Goal: Information Seeking & Learning: Learn about a topic

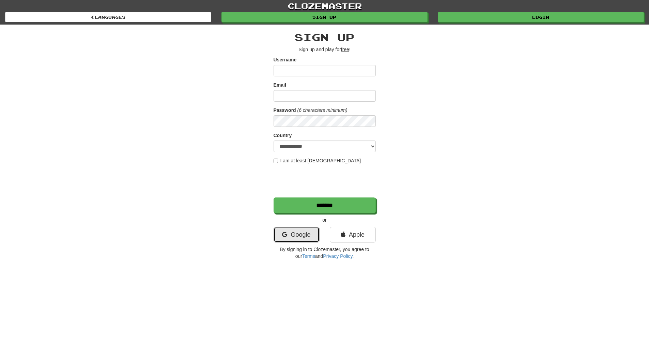
click at [285, 237] on icon at bounding box center [284, 234] width 5 height 6
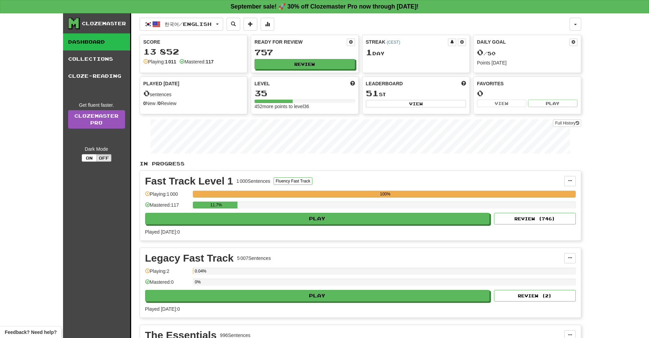
click at [402, 209] on div "11.7%" at bounding box center [384, 206] width 383 height 11
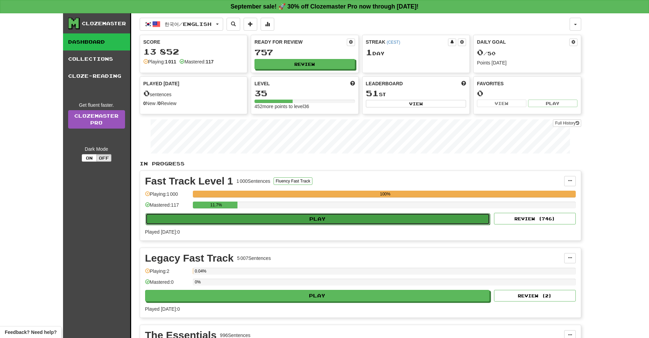
click at [394, 215] on button "Play" at bounding box center [318, 219] width 345 height 12
select select "**"
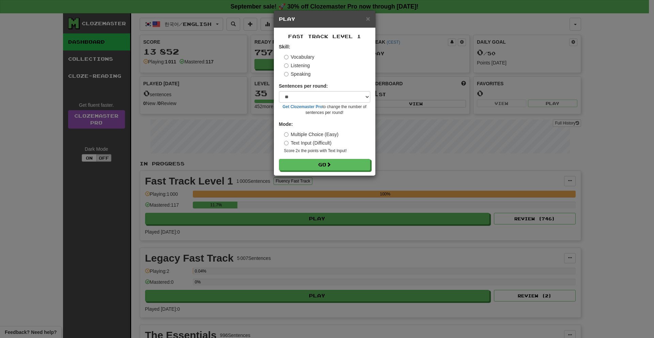
click at [294, 73] on label "Speaking" at bounding box center [297, 74] width 27 height 7
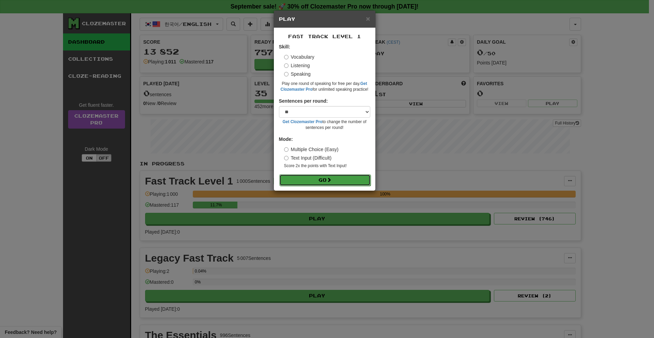
click at [341, 176] on button "Go" at bounding box center [324, 180] width 91 height 12
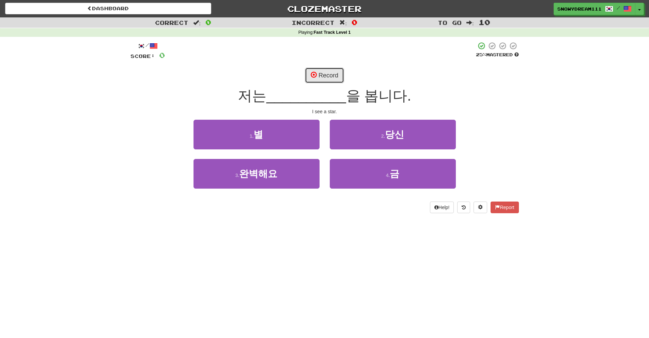
click at [329, 76] on button "Record" at bounding box center [324, 75] width 39 height 16
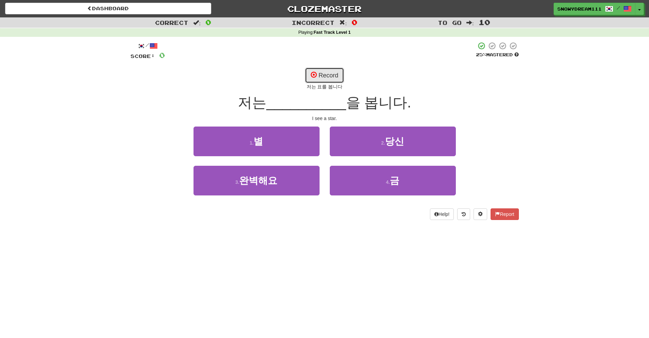
click at [314, 72] on span at bounding box center [314, 75] width 6 height 6
click at [315, 80] on button "Record" at bounding box center [324, 75] width 39 height 16
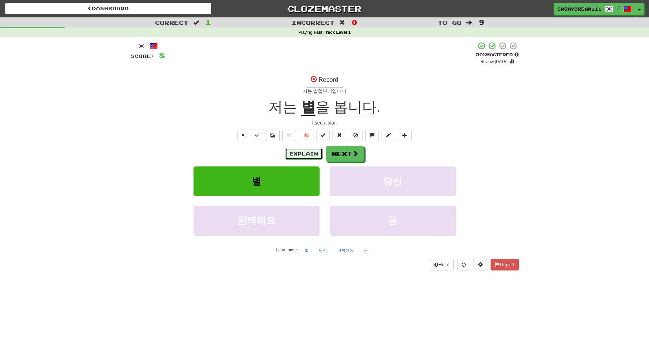
click at [299, 154] on button "Explain" at bounding box center [303, 154] width 37 height 12
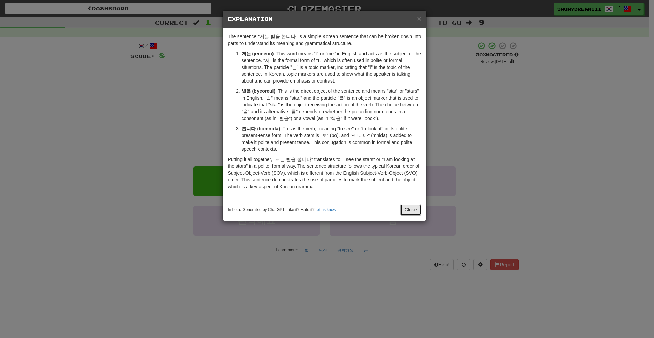
click at [407, 210] on button "Close" at bounding box center [410, 210] width 21 height 12
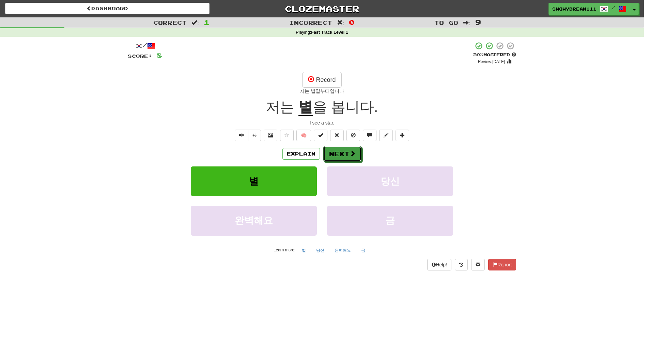
click at [341, 149] on button "Next" at bounding box center [342, 154] width 38 height 16
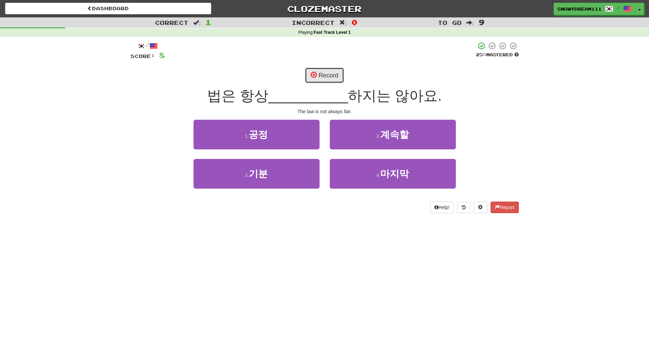
click at [322, 71] on button "Record" at bounding box center [324, 75] width 39 height 16
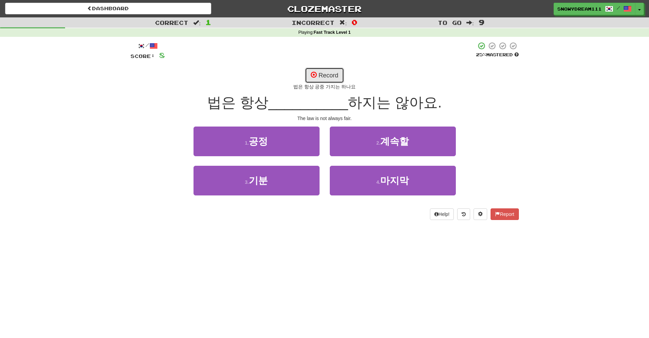
click at [317, 75] on button "Record" at bounding box center [324, 75] width 39 height 16
click at [307, 70] on button "Record" at bounding box center [324, 75] width 39 height 16
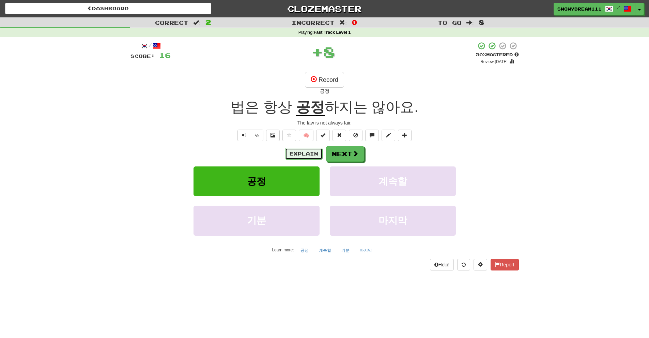
click at [297, 158] on button "Explain" at bounding box center [303, 154] width 37 height 12
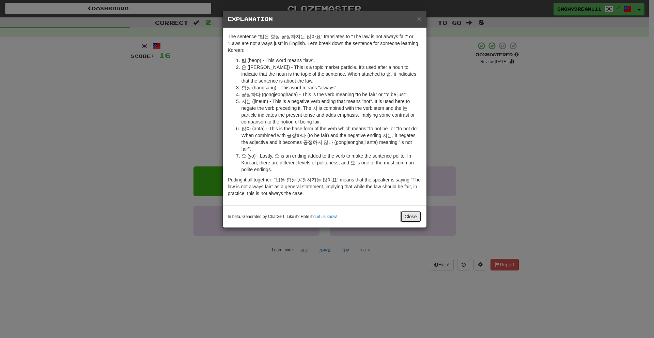
click at [406, 211] on button "Close" at bounding box center [410, 217] width 21 height 12
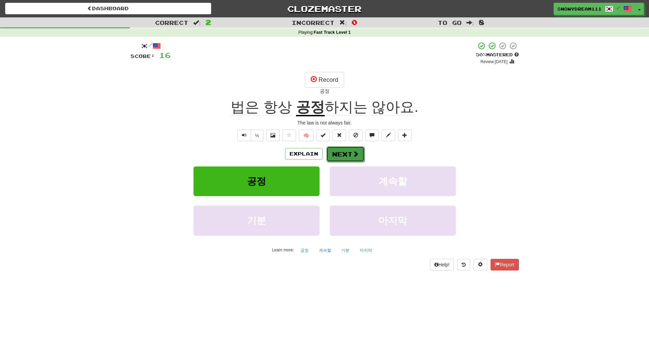
click at [357, 157] on span at bounding box center [356, 154] width 6 height 6
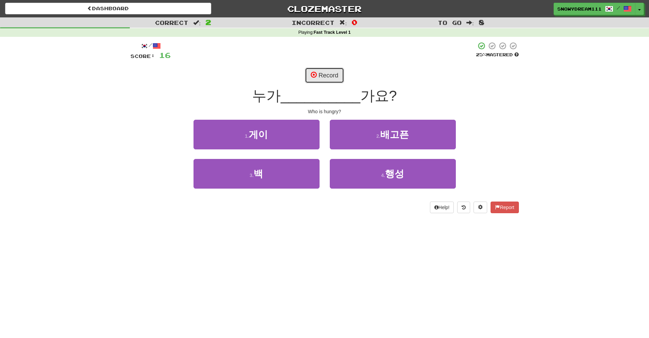
click at [330, 76] on button "Record" at bounding box center [324, 75] width 39 height 16
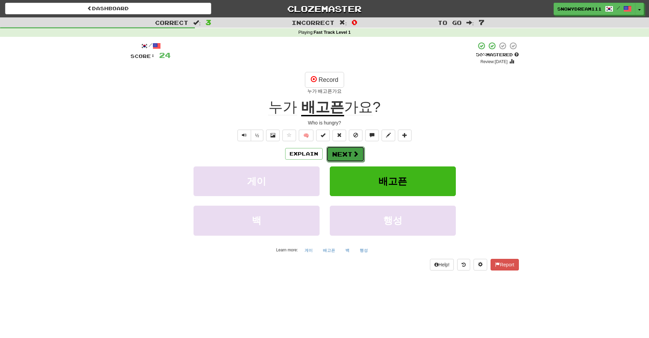
click at [342, 149] on button "Next" at bounding box center [345, 154] width 38 height 16
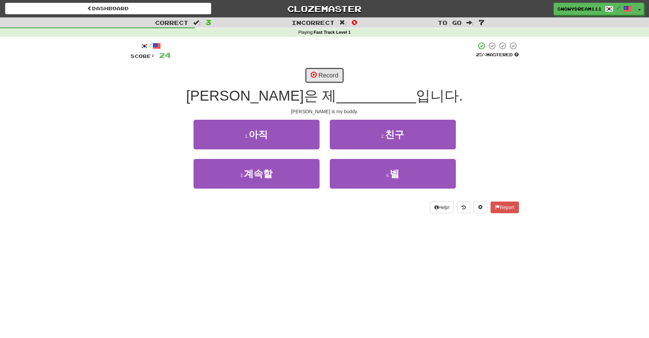
click at [323, 75] on button "Record" at bounding box center [324, 75] width 39 height 16
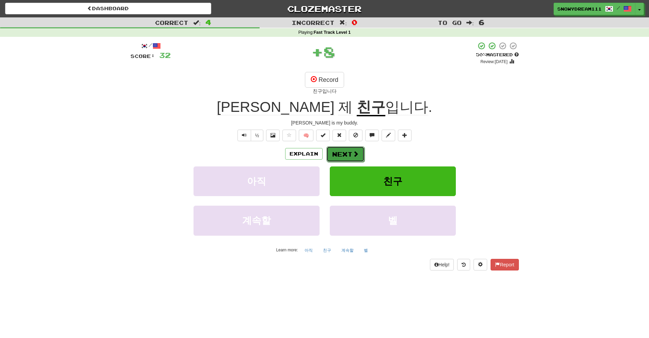
click at [354, 152] on span at bounding box center [356, 154] width 6 height 6
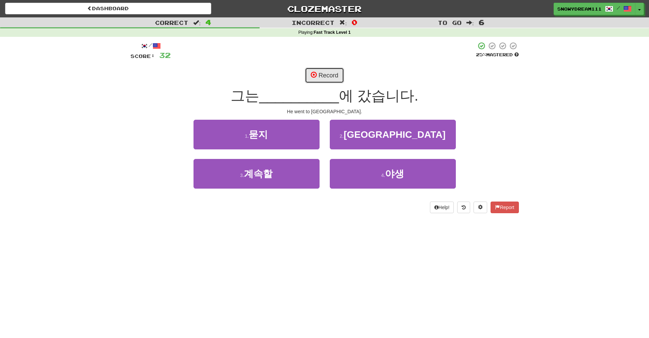
click at [316, 78] on span at bounding box center [314, 75] width 6 height 6
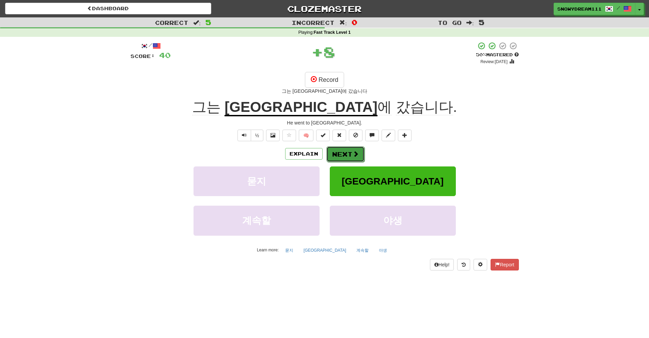
click at [342, 149] on button "Next" at bounding box center [345, 154] width 38 height 16
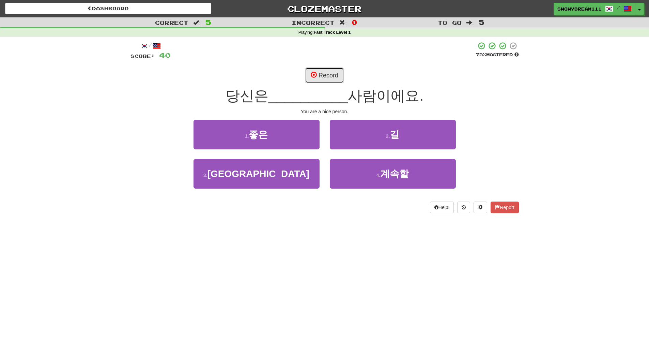
click at [320, 75] on button "Record" at bounding box center [324, 75] width 39 height 16
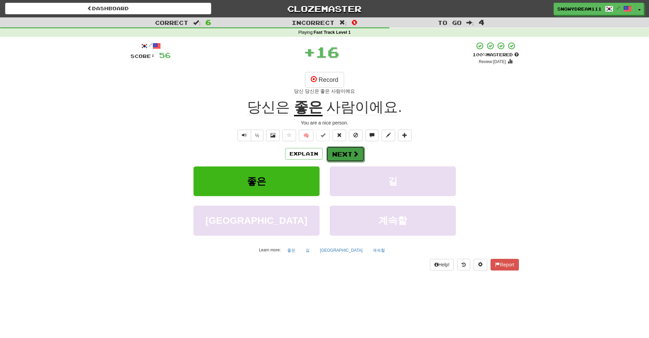
click at [351, 150] on button "Next" at bounding box center [345, 154] width 38 height 16
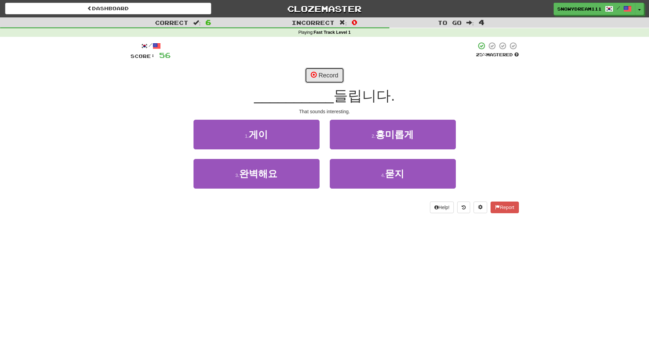
click at [329, 70] on button "Record" at bounding box center [324, 75] width 39 height 16
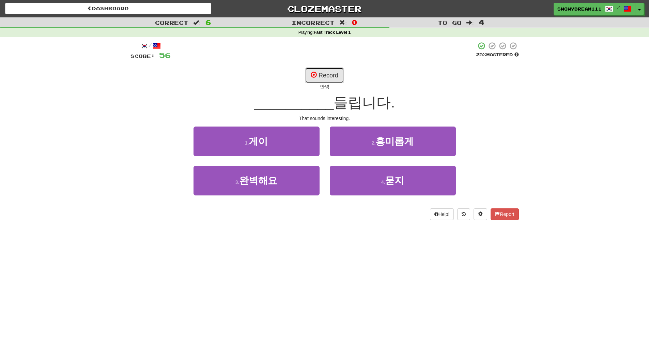
click at [328, 73] on button "Record" at bounding box center [324, 75] width 39 height 16
click at [334, 73] on button "Record" at bounding box center [324, 75] width 39 height 16
click at [334, 80] on button "Record" at bounding box center [324, 75] width 39 height 16
click at [324, 77] on button "Record" at bounding box center [324, 75] width 39 height 16
click at [335, 72] on button "Record" at bounding box center [324, 75] width 39 height 16
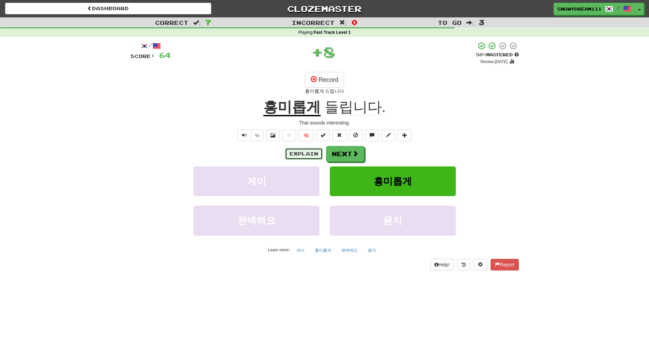
click at [315, 154] on button "Explain" at bounding box center [303, 154] width 37 height 12
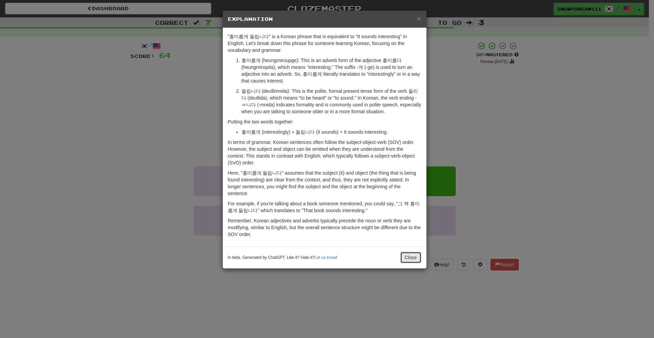
click at [421, 259] on button "Close" at bounding box center [410, 257] width 21 height 12
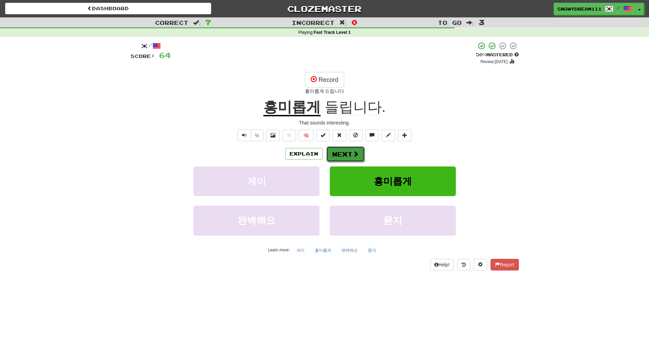
click at [345, 156] on button "Next" at bounding box center [345, 154] width 38 height 16
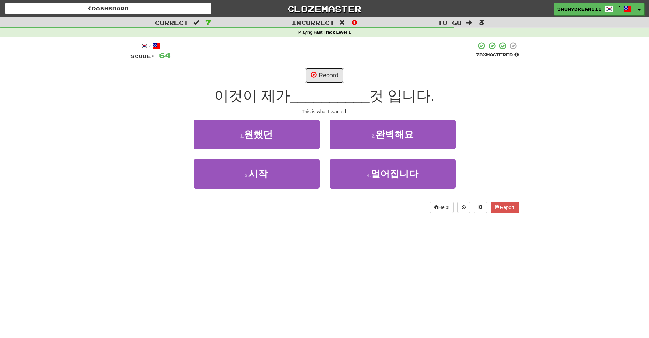
click at [331, 71] on button "Record" at bounding box center [324, 75] width 39 height 16
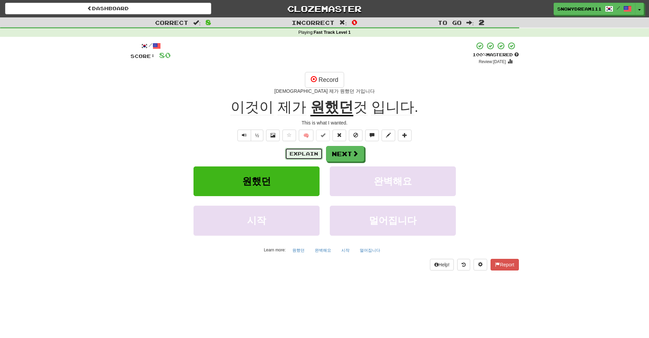
click at [302, 158] on button "Explain" at bounding box center [303, 154] width 37 height 12
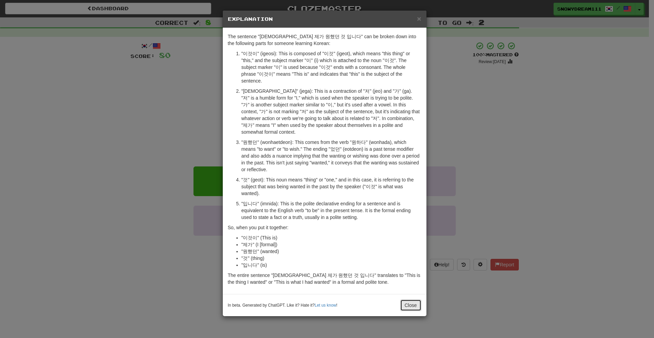
click at [413, 299] on button "Close" at bounding box center [410, 305] width 21 height 12
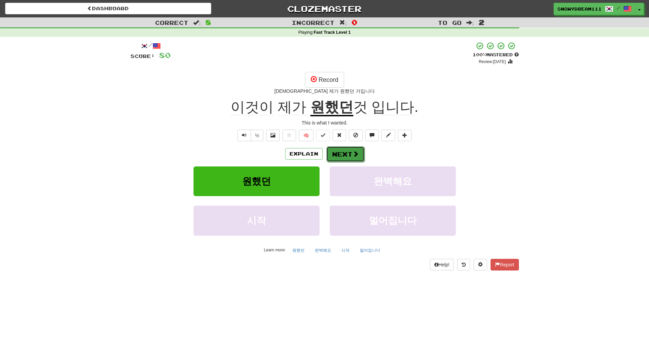
click at [353, 152] on span at bounding box center [356, 154] width 6 height 6
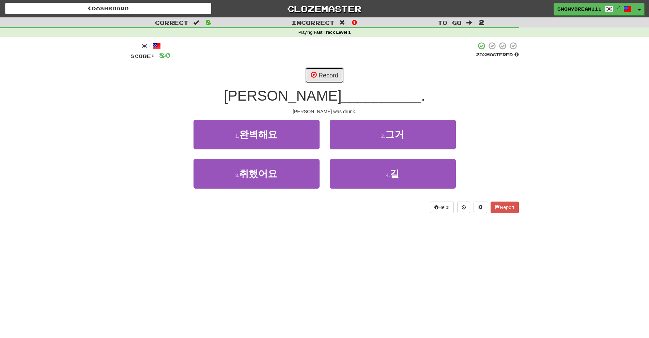
click at [324, 72] on button "Record" at bounding box center [324, 75] width 39 height 16
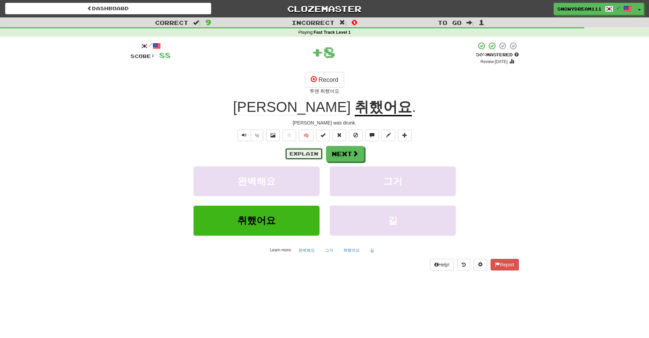
click at [302, 150] on button "Explain" at bounding box center [303, 154] width 37 height 12
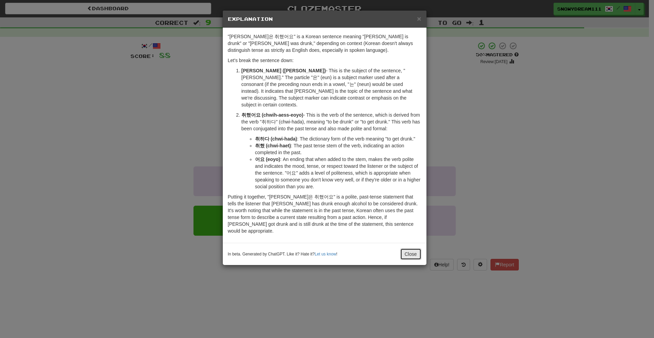
click at [412, 248] on button "Close" at bounding box center [410, 254] width 21 height 12
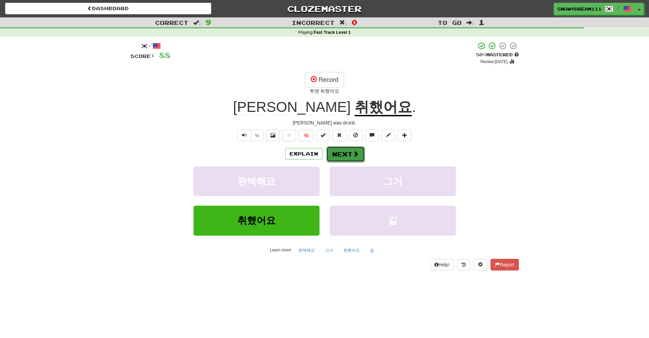
click at [352, 149] on button "Next" at bounding box center [345, 154] width 38 height 16
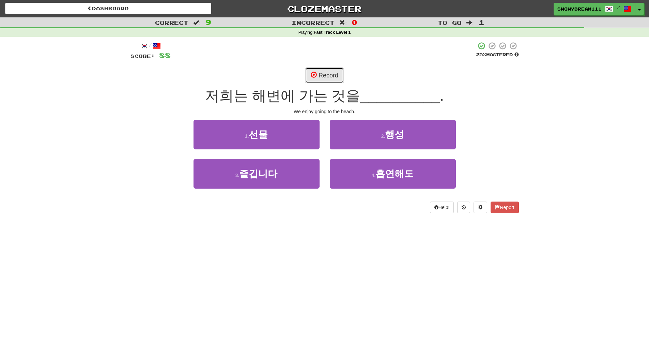
click at [325, 75] on button "Record" at bounding box center [324, 75] width 39 height 16
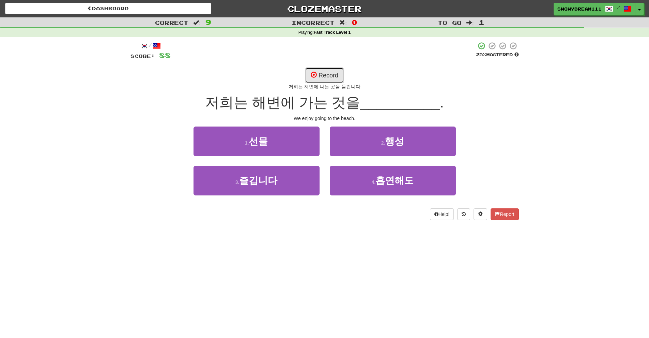
click at [327, 69] on button "Record" at bounding box center [324, 75] width 39 height 16
click at [330, 70] on button "Record" at bounding box center [324, 75] width 39 height 16
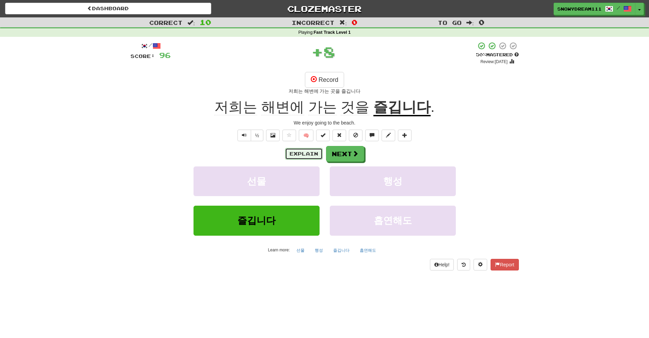
click at [307, 156] on button "Explain" at bounding box center [303, 154] width 37 height 12
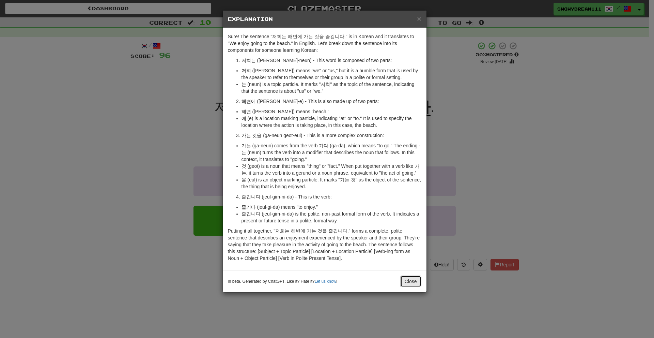
click at [418, 283] on button "Close" at bounding box center [410, 281] width 21 height 12
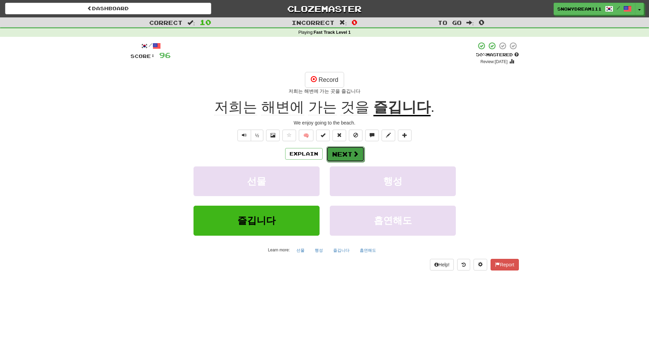
click at [359, 152] on button "Next" at bounding box center [345, 154] width 38 height 16
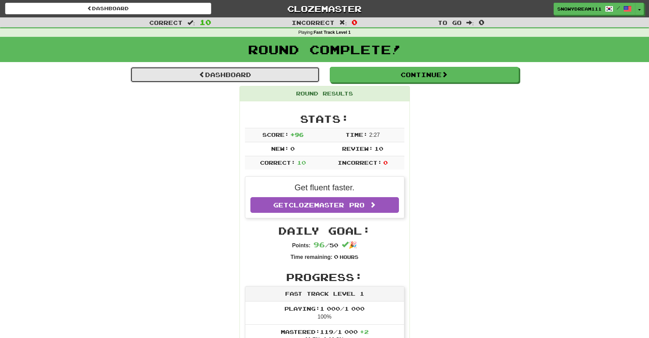
click at [283, 75] on link "Dashboard" at bounding box center [225, 75] width 189 height 16
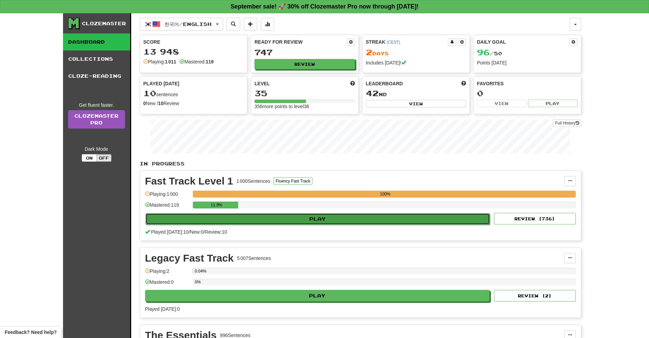
click at [344, 218] on button "Play" at bounding box center [318, 219] width 345 height 12
select select "**"
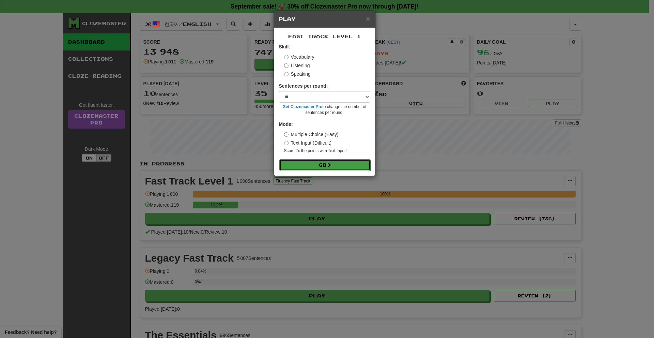
click at [331, 159] on button "Go" at bounding box center [324, 165] width 91 height 12
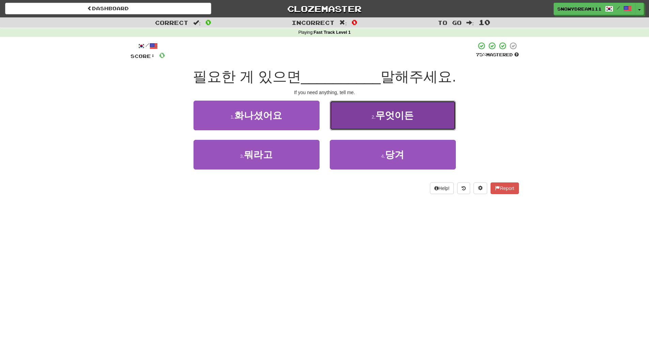
click at [396, 106] on button "2 . 무엇이든" at bounding box center [393, 116] width 126 height 30
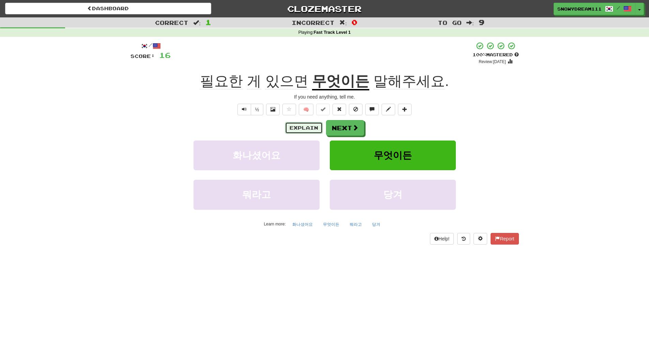
click at [296, 125] on button "Explain" at bounding box center [303, 128] width 37 height 12
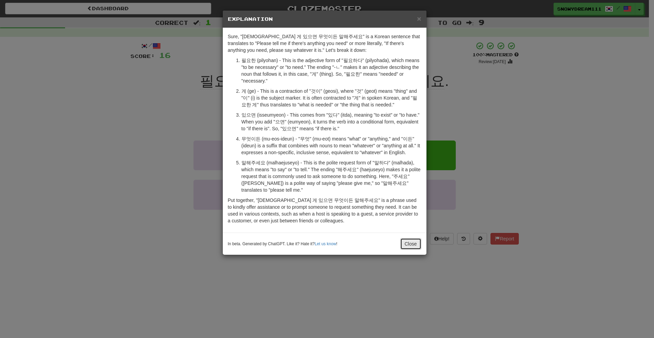
click at [407, 244] on button "Close" at bounding box center [410, 244] width 21 height 12
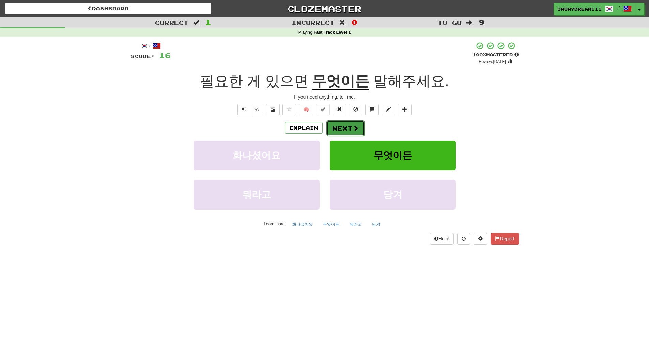
click at [341, 129] on button "Next" at bounding box center [345, 128] width 38 height 16
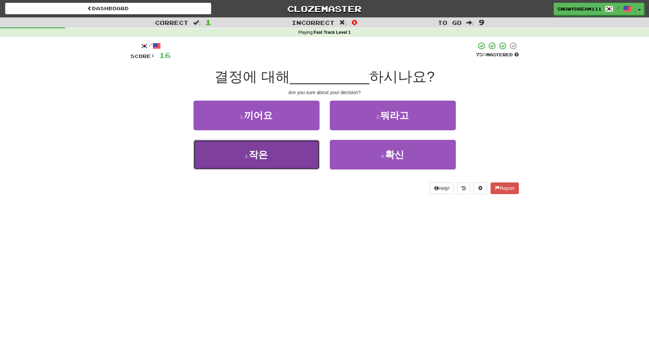
click at [261, 157] on span "작은" at bounding box center [258, 154] width 19 height 11
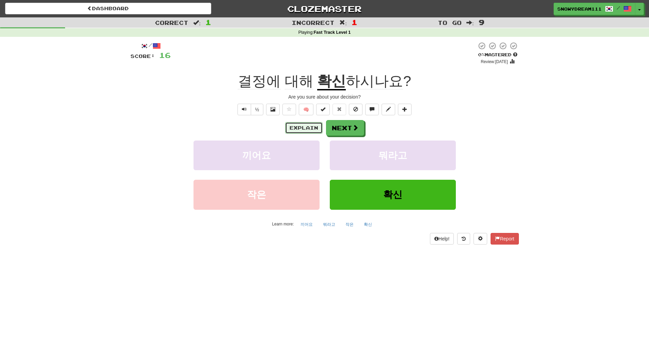
click at [307, 129] on button "Explain" at bounding box center [303, 128] width 37 height 12
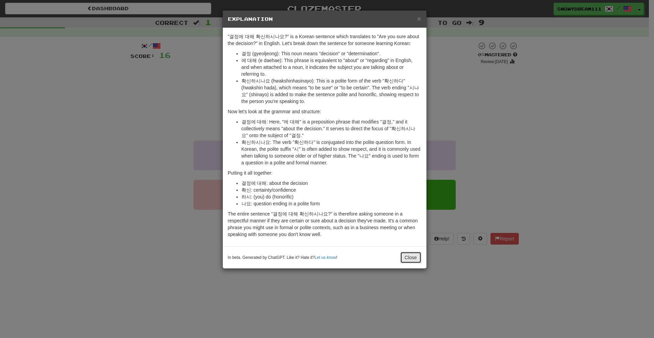
click at [406, 251] on button "Close" at bounding box center [410, 257] width 21 height 12
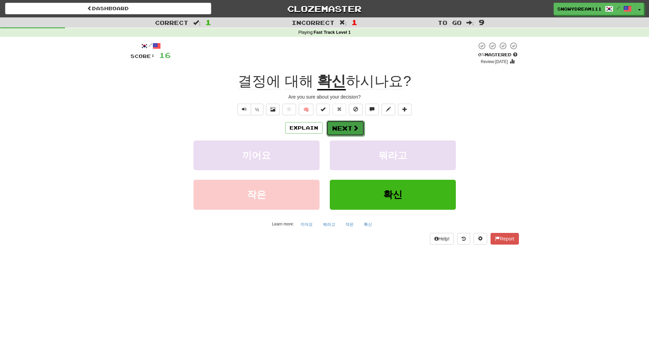
click at [356, 125] on span at bounding box center [356, 128] width 6 height 6
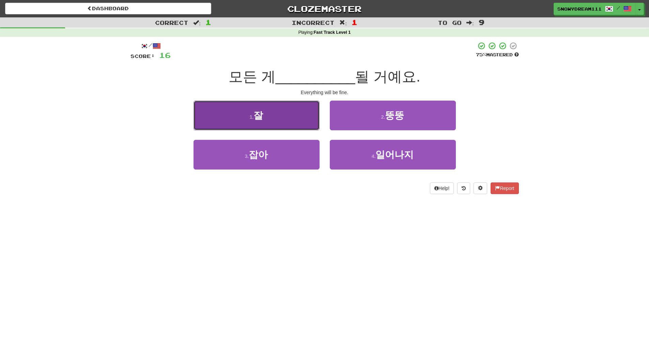
click at [226, 117] on button "1 . 잘" at bounding box center [257, 116] width 126 height 30
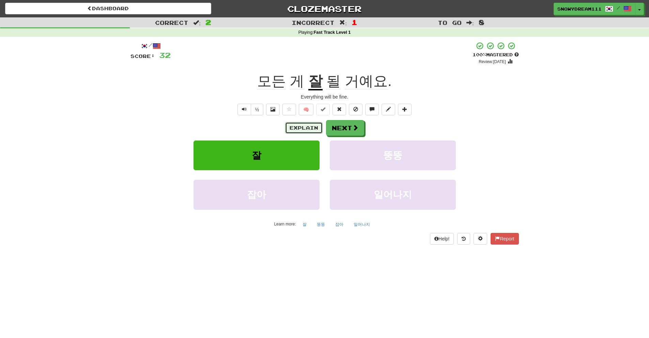
click at [293, 132] on button "Explain" at bounding box center [303, 128] width 37 height 12
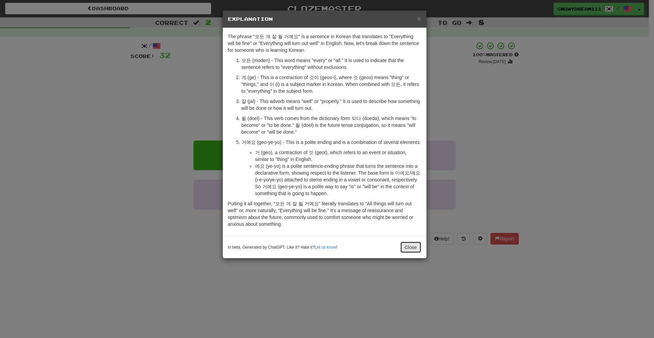
click at [407, 247] on button "Close" at bounding box center [410, 247] width 21 height 12
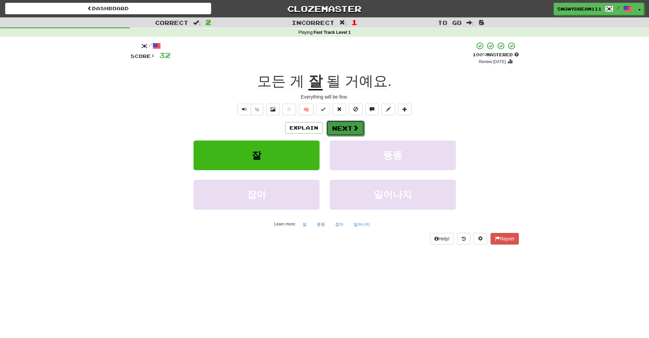
click at [345, 123] on button "Next" at bounding box center [345, 128] width 38 height 16
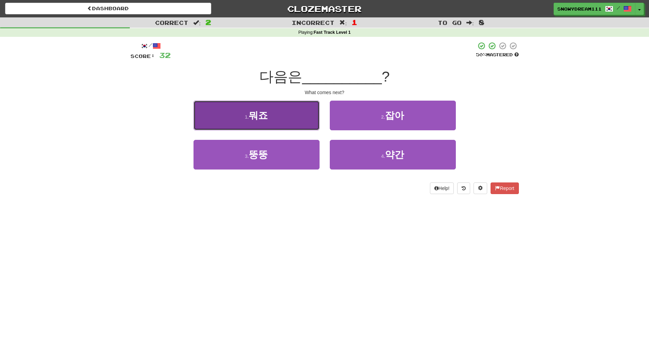
click at [246, 110] on button "1 . 뭐죠" at bounding box center [257, 116] width 126 height 30
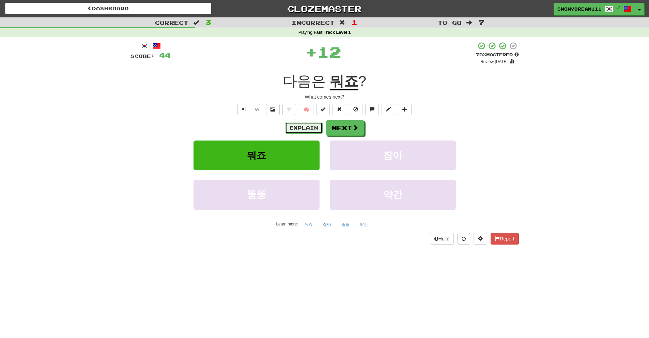
click at [304, 125] on button "Explain" at bounding box center [303, 128] width 37 height 12
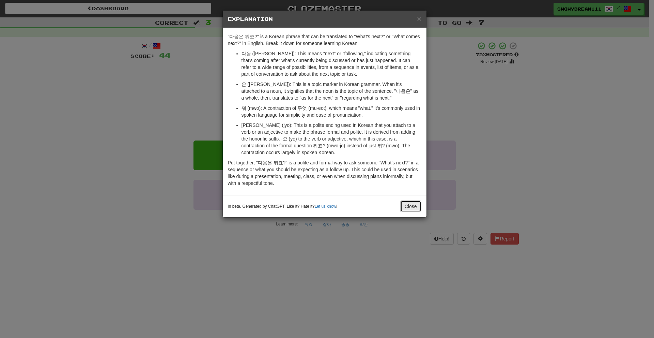
click at [410, 206] on button "Close" at bounding box center [410, 206] width 21 height 12
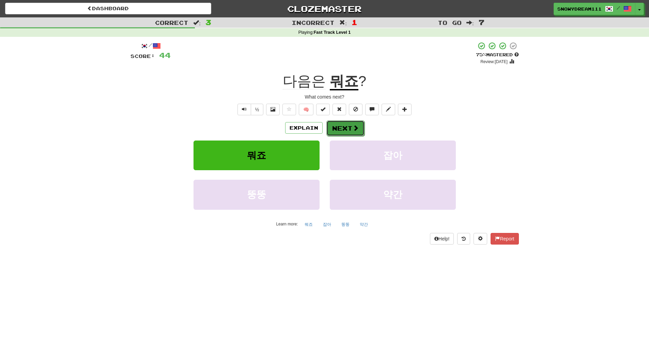
click at [333, 134] on button "Next" at bounding box center [345, 128] width 38 height 16
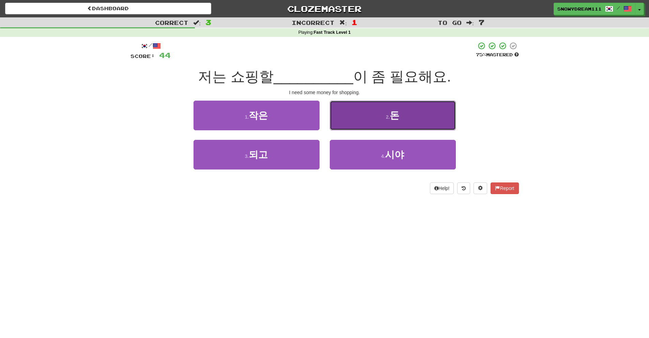
click at [378, 121] on button "2 . 돈" at bounding box center [393, 116] width 126 height 30
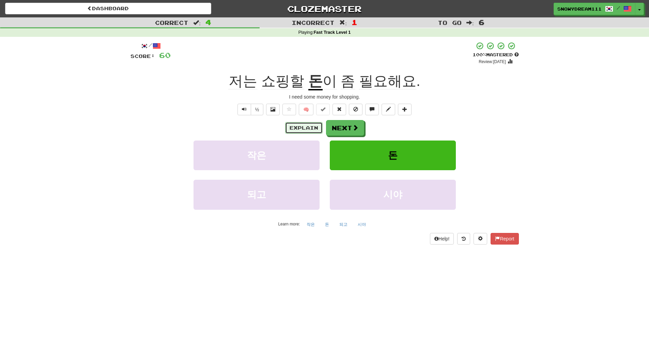
click at [316, 129] on button "Explain" at bounding box center [303, 128] width 37 height 12
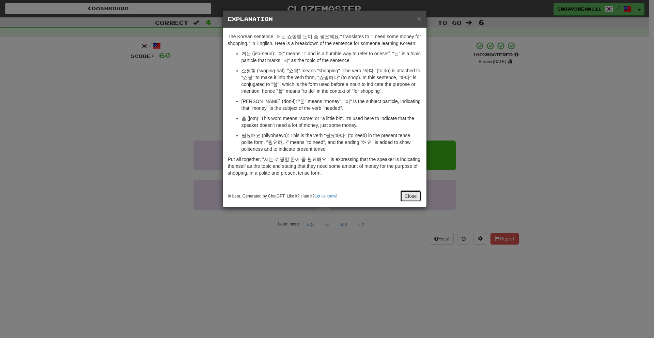
click at [406, 198] on button "Close" at bounding box center [410, 196] width 21 height 12
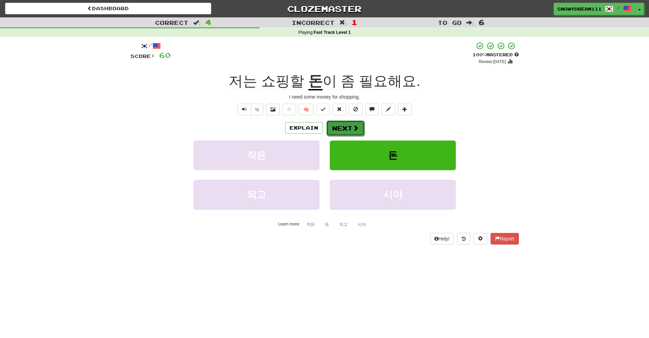
click at [353, 129] on span at bounding box center [356, 128] width 6 height 6
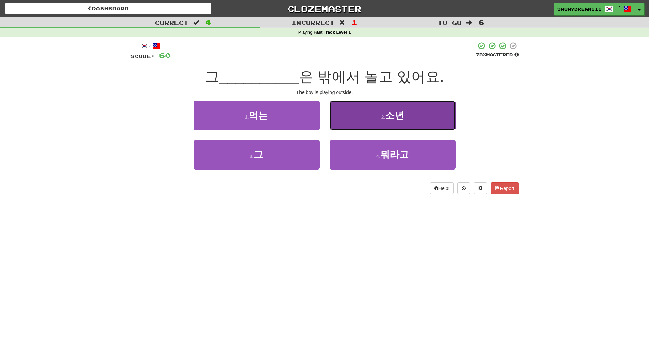
click at [353, 113] on button "2 . 소년" at bounding box center [393, 116] width 126 height 30
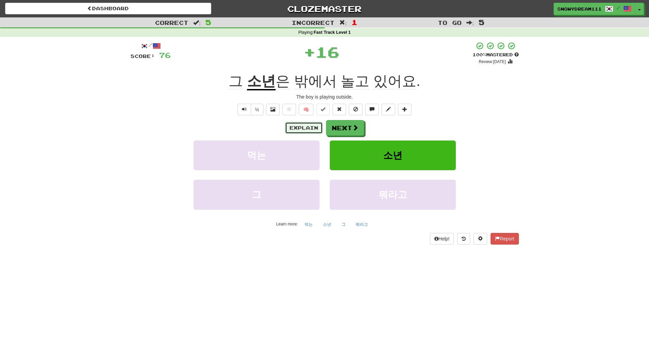
click at [300, 124] on button "Explain" at bounding box center [303, 128] width 37 height 12
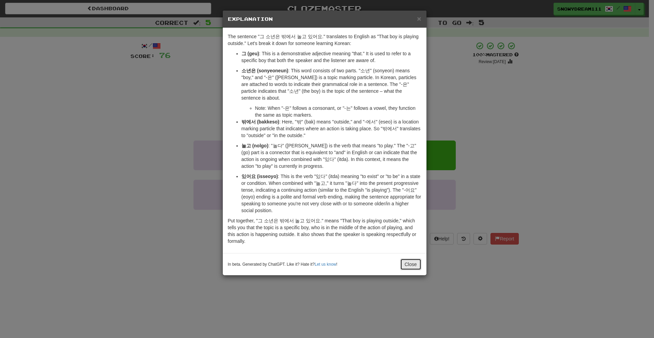
click at [407, 258] on button "Close" at bounding box center [410, 264] width 21 height 12
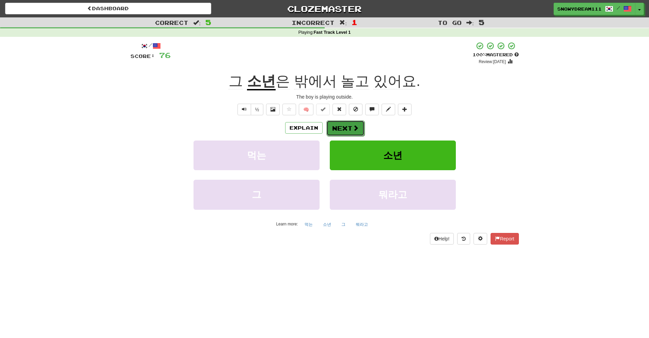
click at [334, 127] on button "Next" at bounding box center [345, 128] width 38 height 16
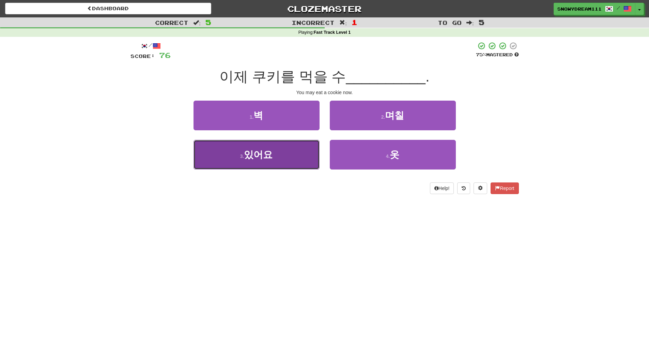
click at [287, 161] on button "3 . 있어요" at bounding box center [257, 155] width 126 height 30
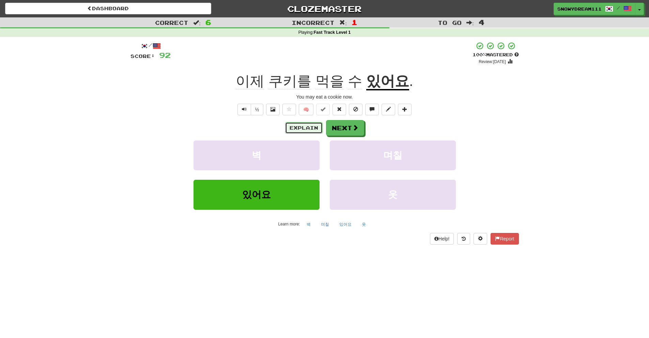
click at [295, 125] on button "Explain" at bounding box center [303, 128] width 37 height 12
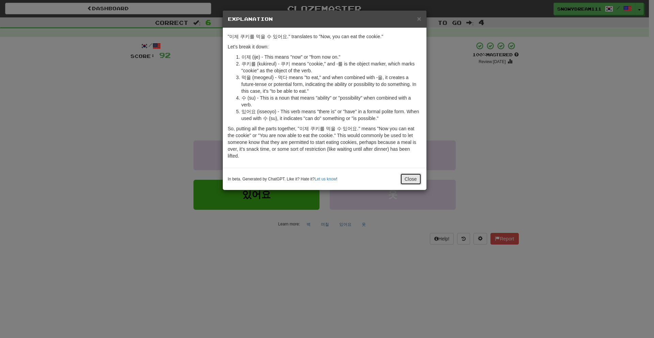
click at [401, 178] on button "Close" at bounding box center [410, 179] width 21 height 12
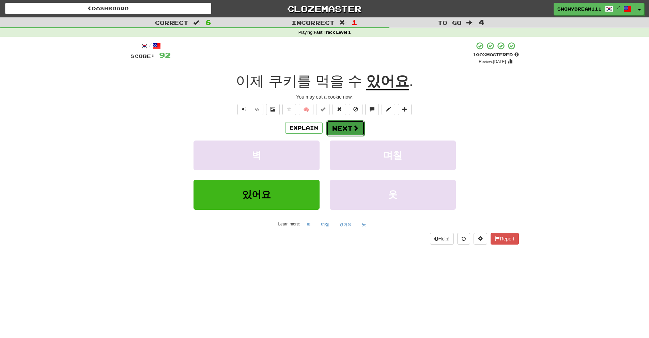
click at [332, 128] on button "Next" at bounding box center [345, 128] width 38 height 16
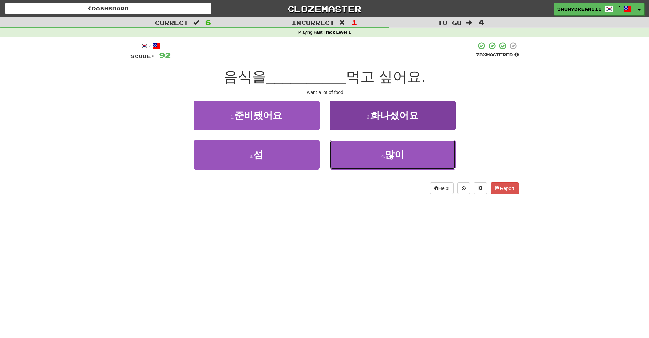
click at [368, 149] on button "4 . 많이" at bounding box center [393, 155] width 126 height 30
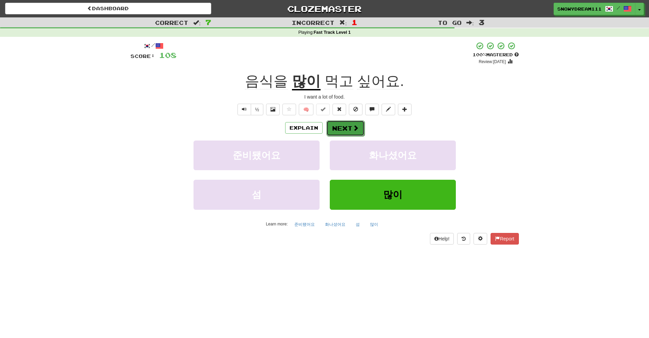
click at [337, 126] on button "Next" at bounding box center [345, 128] width 38 height 16
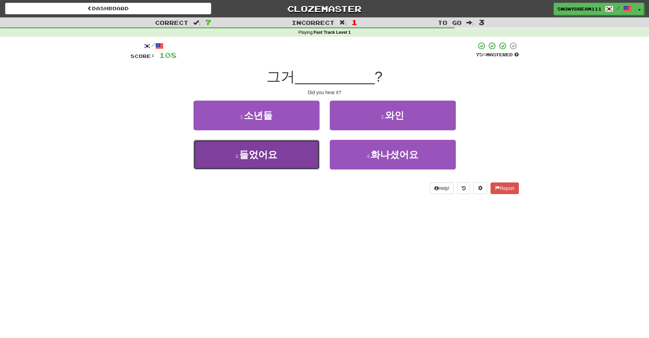
click at [229, 156] on button "3 . 들었어요" at bounding box center [257, 155] width 126 height 30
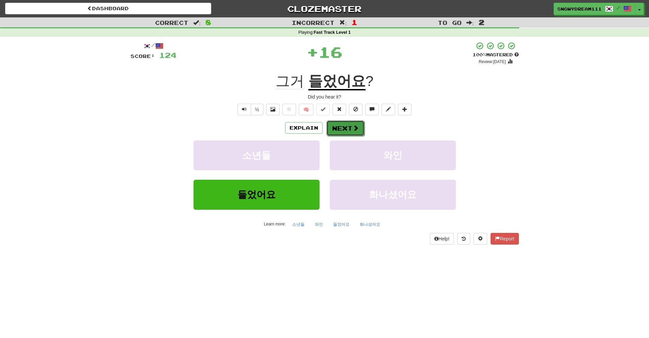
click at [346, 125] on button "Next" at bounding box center [345, 128] width 38 height 16
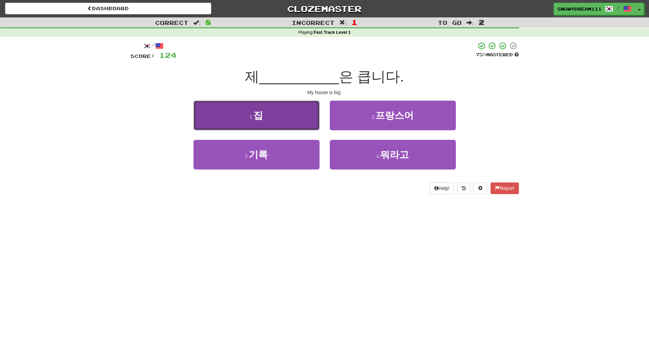
click at [254, 112] on button "1 . 집" at bounding box center [257, 116] width 126 height 30
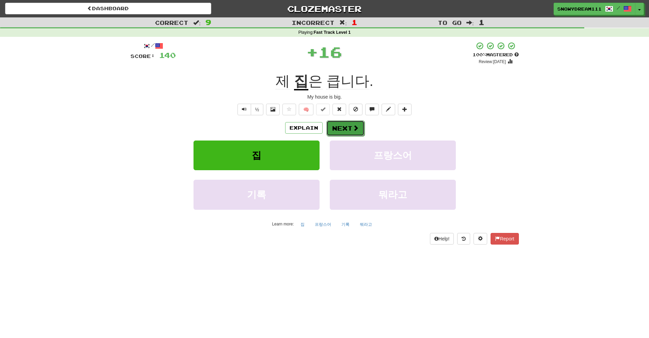
click at [344, 123] on button "Next" at bounding box center [345, 128] width 38 height 16
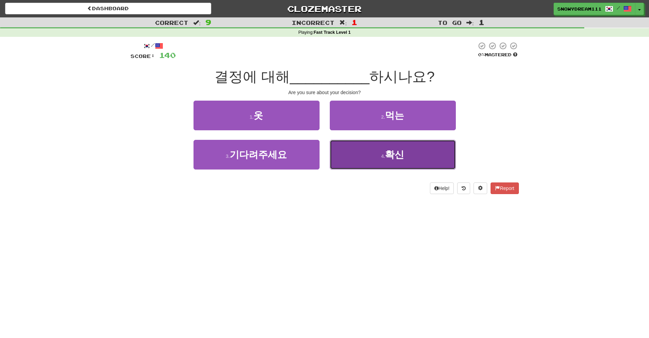
click at [370, 159] on button "4 . 확신" at bounding box center [393, 155] width 126 height 30
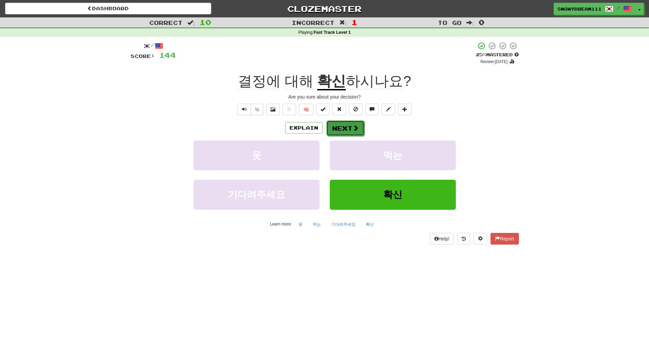
click at [350, 122] on button "Next" at bounding box center [345, 128] width 38 height 16
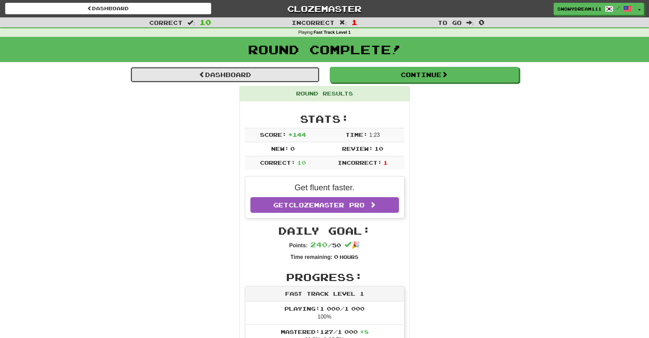
click at [281, 74] on link "Dashboard" at bounding box center [225, 75] width 189 height 16
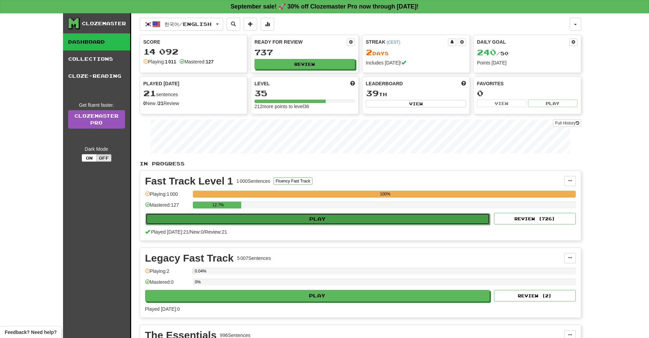
click at [329, 214] on button "Play" at bounding box center [318, 219] width 345 height 12
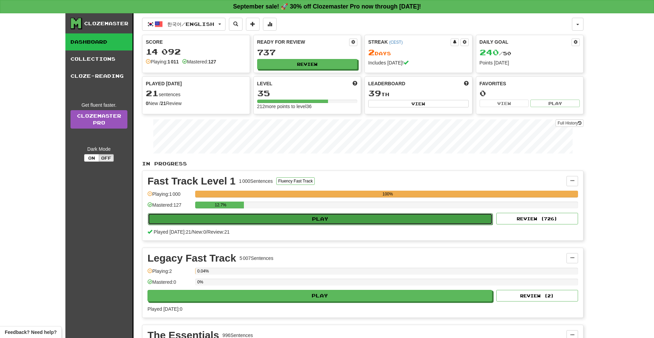
select select "**"
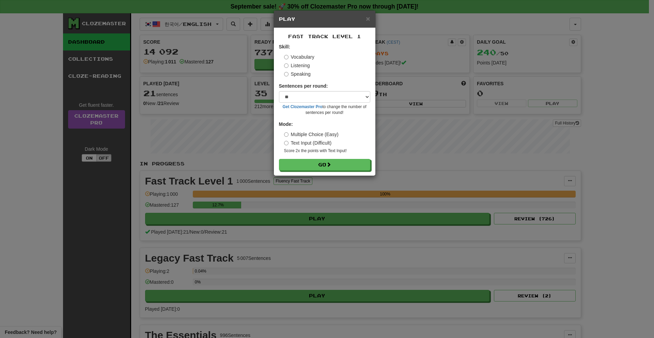
click at [298, 66] on label "Listening" at bounding box center [297, 65] width 26 height 7
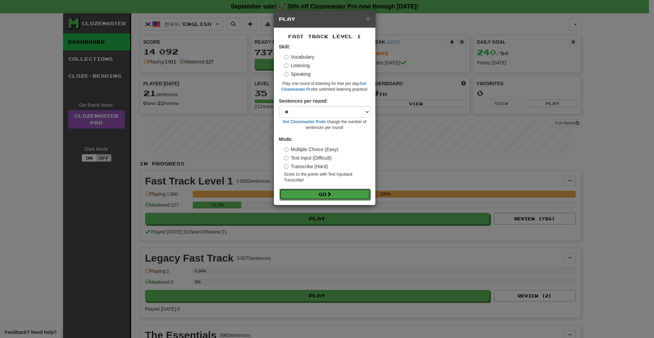
click at [320, 192] on button "Go" at bounding box center [324, 194] width 91 height 12
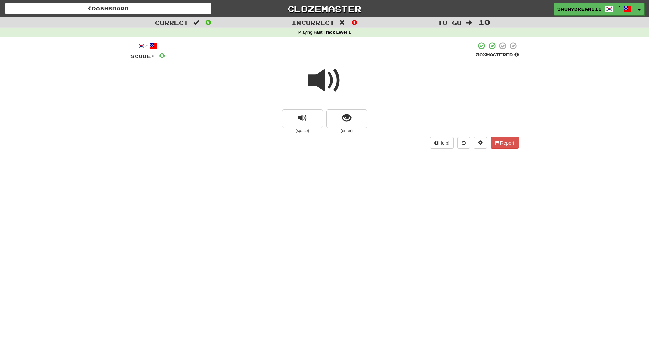
click at [340, 118] on button "show sentence" at bounding box center [346, 118] width 41 height 18
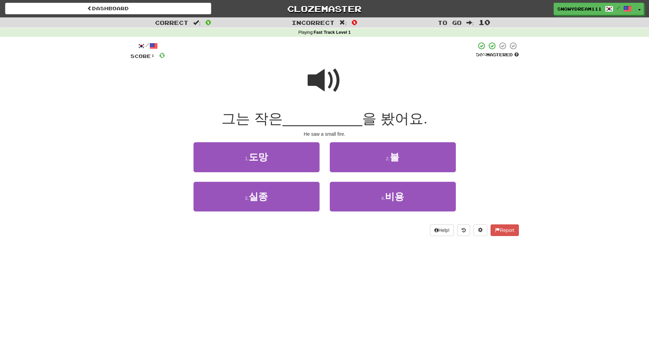
click at [324, 80] on span at bounding box center [325, 80] width 34 height 34
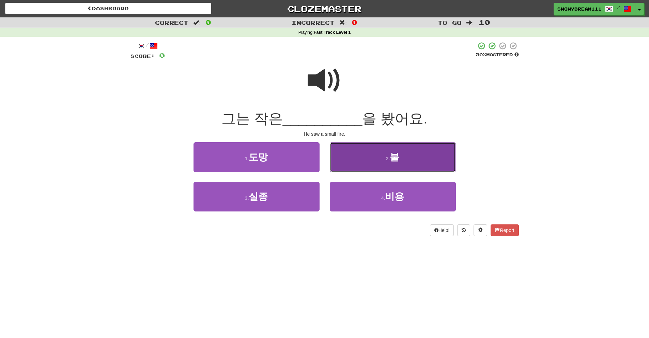
click at [420, 159] on button "2 . 불" at bounding box center [393, 157] width 126 height 30
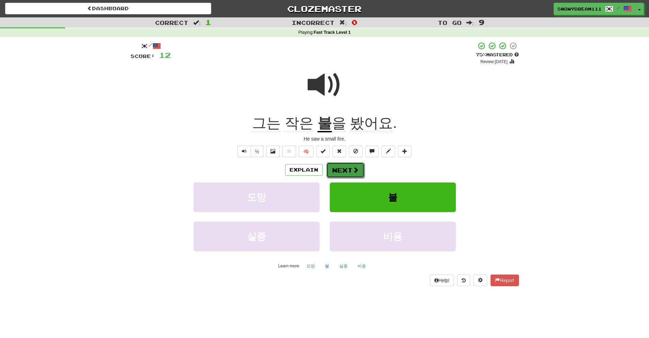
click at [342, 172] on button "Next" at bounding box center [345, 170] width 38 height 16
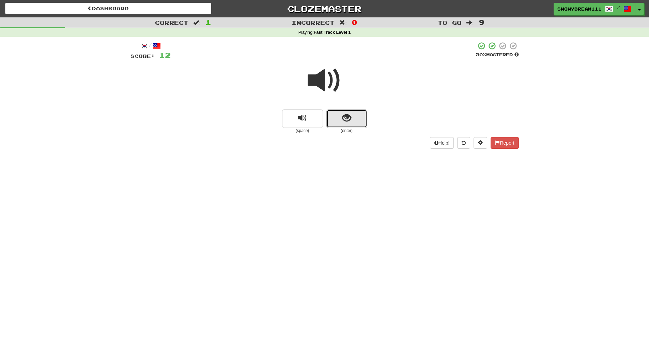
click at [344, 121] on span "show sentence" at bounding box center [346, 117] width 9 height 9
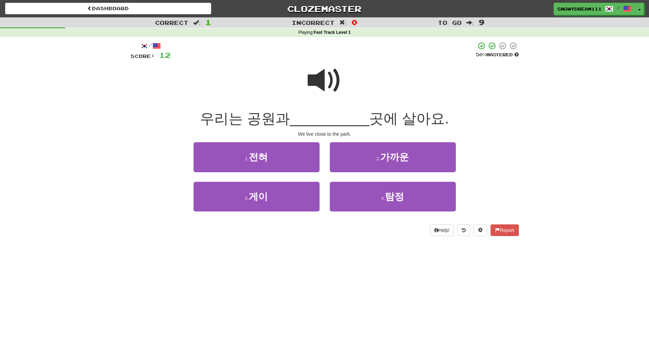
click at [322, 77] on span at bounding box center [325, 80] width 34 height 34
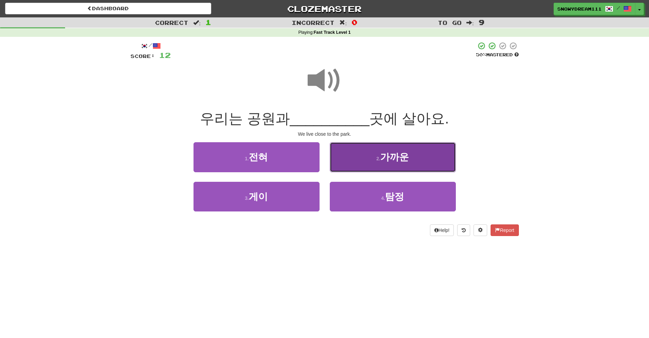
click at [372, 158] on button "2 . 가까운" at bounding box center [393, 157] width 126 height 30
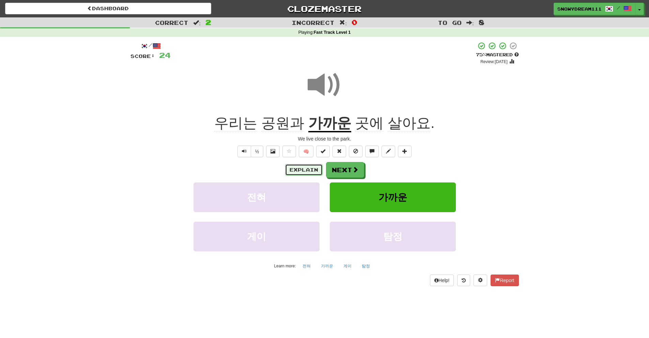
click at [301, 171] on button "Explain" at bounding box center [303, 170] width 37 height 12
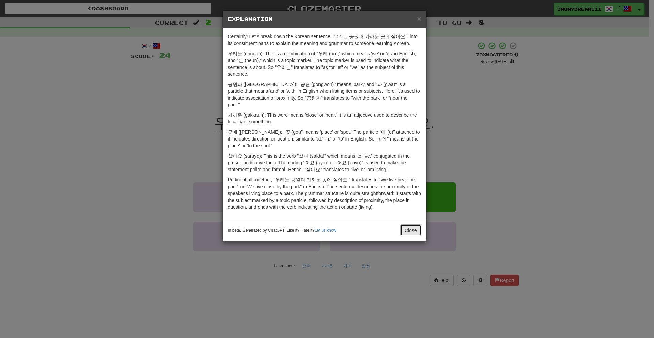
click at [404, 224] on button "Close" at bounding box center [410, 230] width 21 height 12
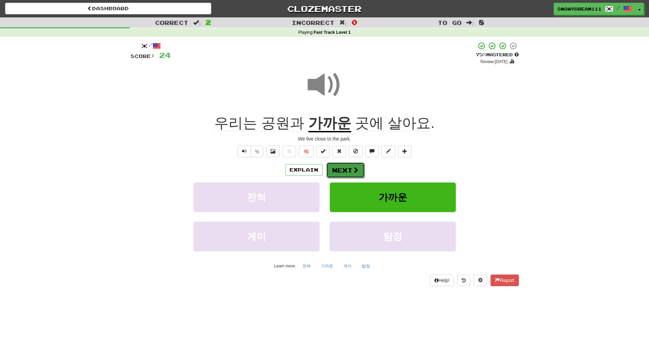
click at [353, 171] on span at bounding box center [356, 170] width 6 height 6
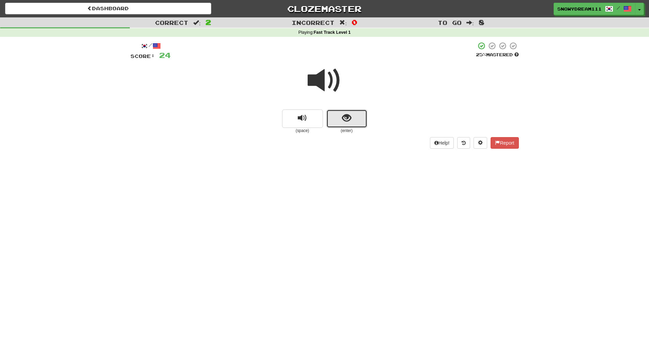
click at [349, 122] on span "show sentence" at bounding box center [346, 117] width 9 height 9
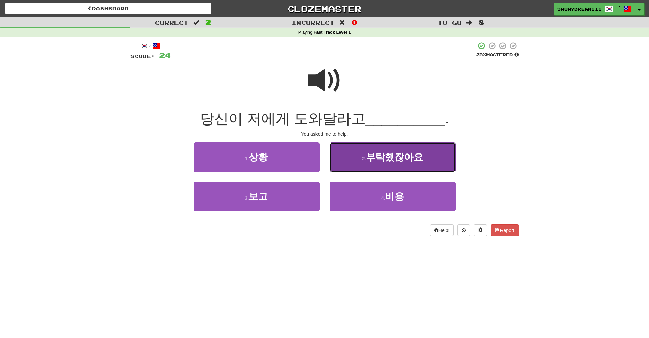
click at [381, 163] on button "2 . 부탁했잖아요" at bounding box center [393, 157] width 126 height 30
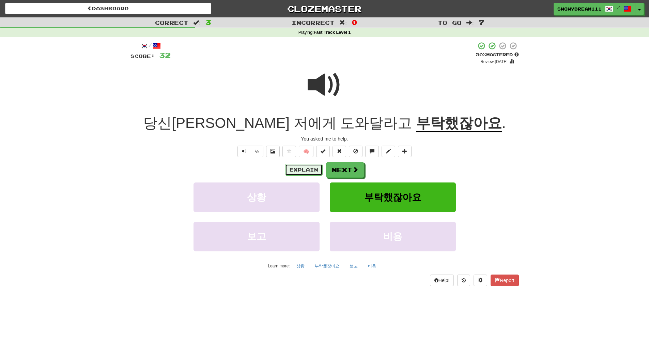
click at [301, 166] on button "Explain" at bounding box center [303, 170] width 37 height 12
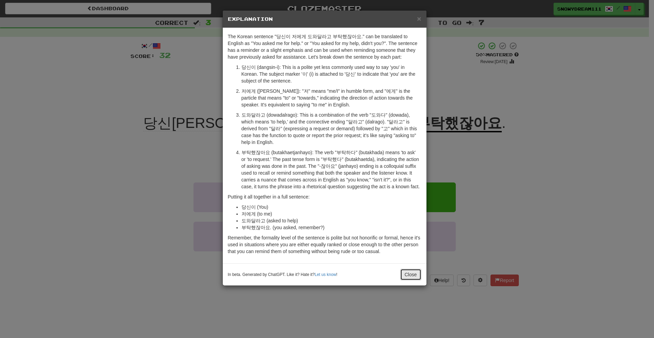
click at [409, 271] on button "Close" at bounding box center [410, 275] width 21 height 12
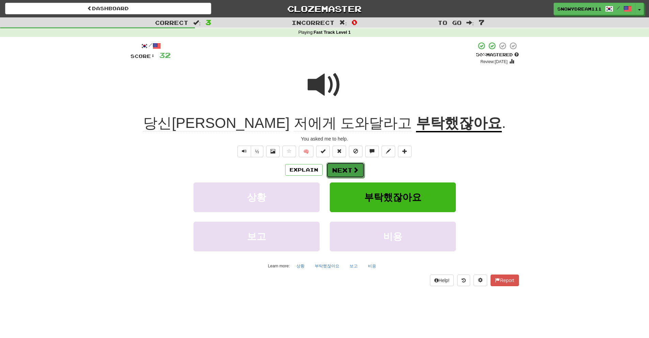
click at [343, 166] on button "Next" at bounding box center [345, 170] width 38 height 16
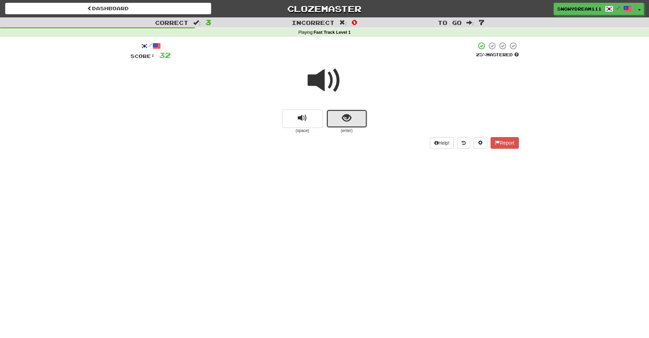
click at [344, 113] on span "show sentence" at bounding box center [346, 117] width 9 height 9
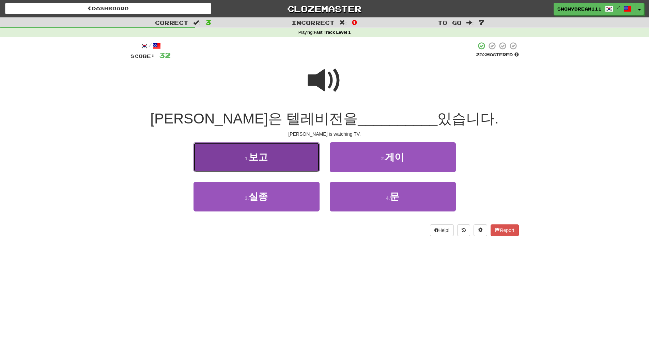
click at [290, 156] on button "1 . 보고" at bounding box center [257, 157] width 126 height 30
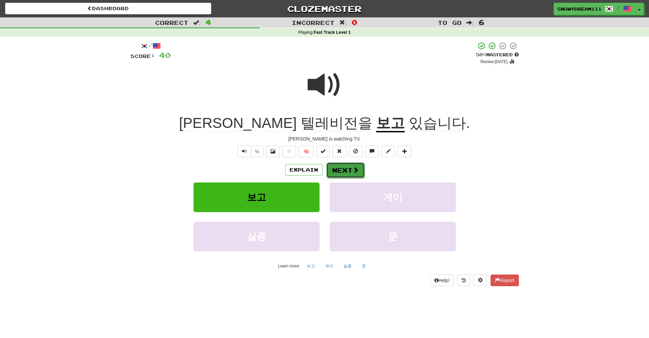
click at [354, 170] on span at bounding box center [356, 170] width 6 height 6
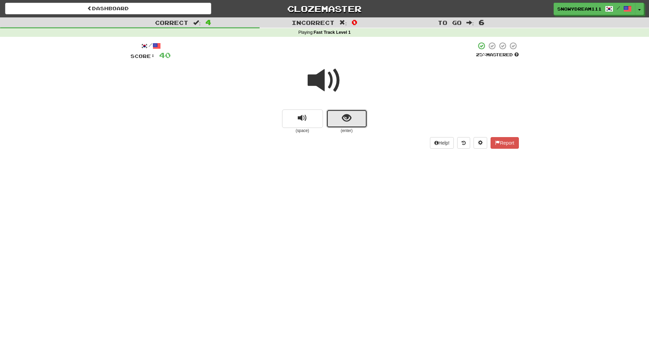
click at [338, 123] on button "show sentence" at bounding box center [346, 118] width 41 height 18
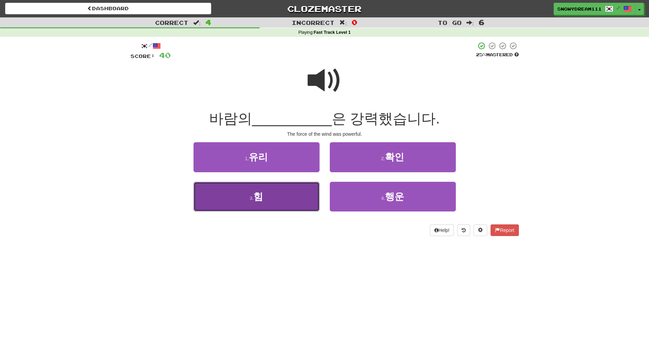
click at [271, 211] on button "3 . 힘" at bounding box center [257, 197] width 126 height 30
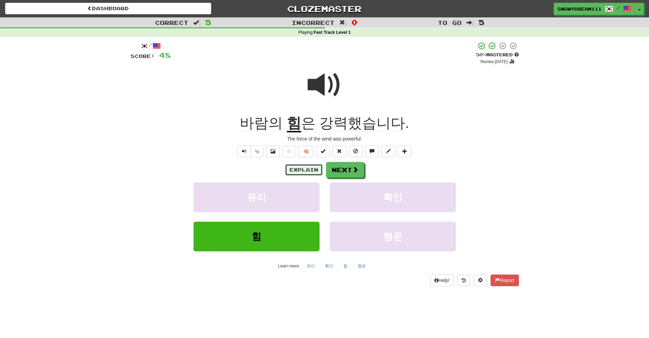
click at [296, 170] on button "Explain" at bounding box center [303, 170] width 37 height 12
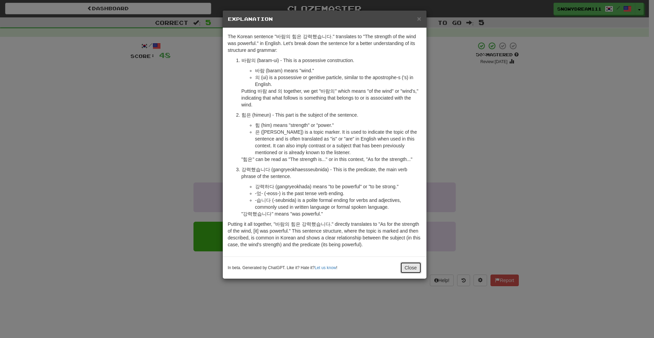
click at [406, 263] on button "Close" at bounding box center [410, 268] width 21 height 12
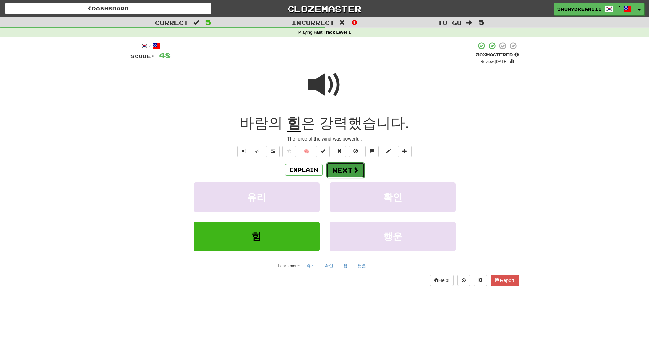
click at [344, 165] on button "Next" at bounding box center [345, 170] width 38 height 16
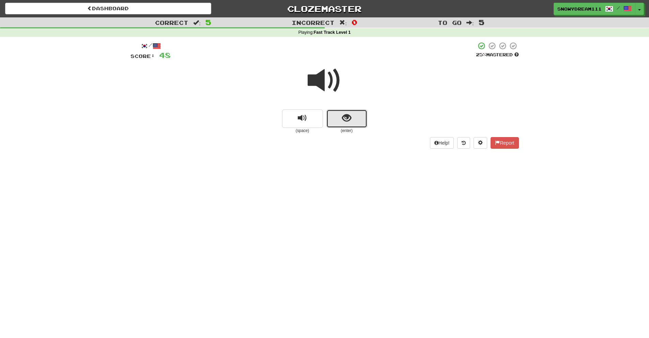
click at [347, 126] on button "show sentence" at bounding box center [346, 118] width 41 height 18
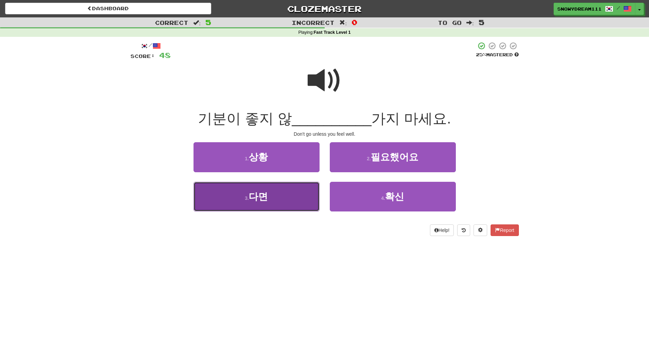
click at [299, 200] on button "3 . 다면" at bounding box center [257, 197] width 126 height 30
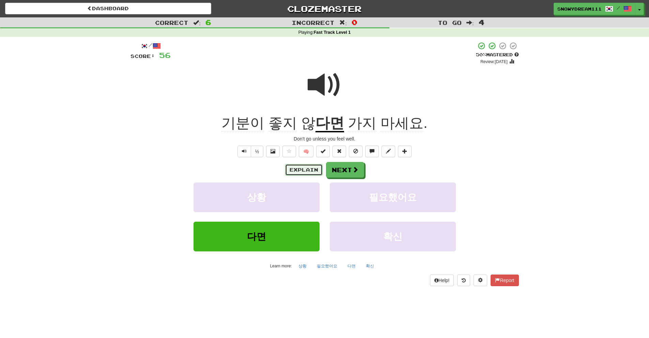
click at [300, 171] on button "Explain" at bounding box center [303, 170] width 37 height 12
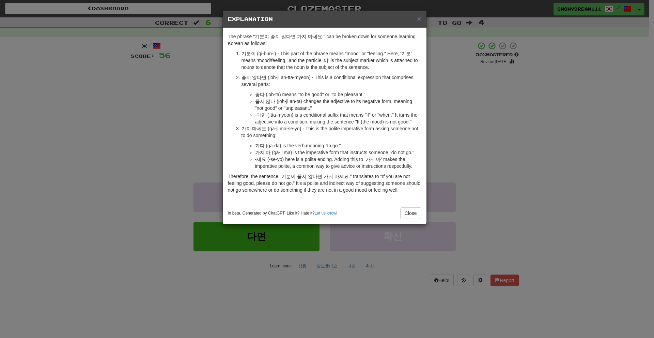
click at [412, 224] on div "× Explanation The phrase "기분이 좋지 않다면 가지 마세요." can be broken down for someone le…" at bounding box center [327, 169] width 654 height 338
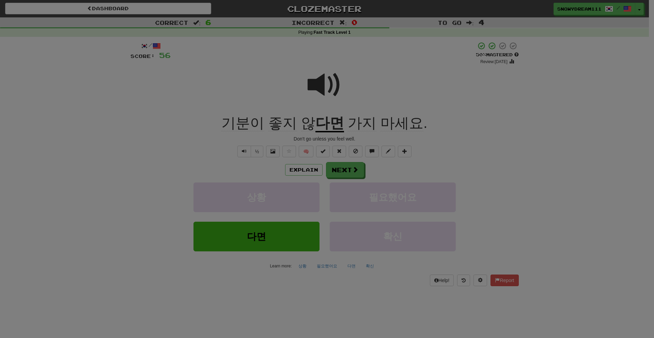
click at [406, 213] on body "Dashboard Clozemaster SnowyDream111 / Toggle Dropdown Dashboard Leaderboard Act…" at bounding box center [327, 290] width 654 height 580
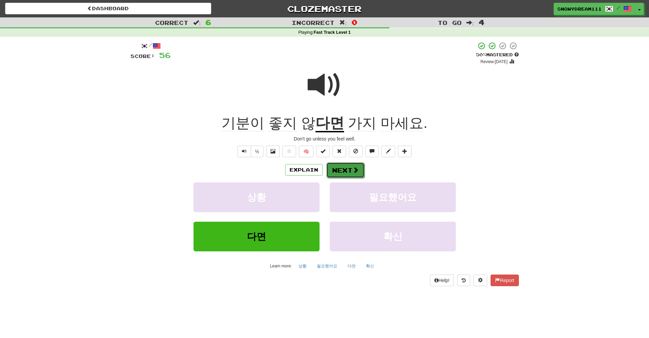
click at [353, 172] on span at bounding box center [356, 170] width 6 height 6
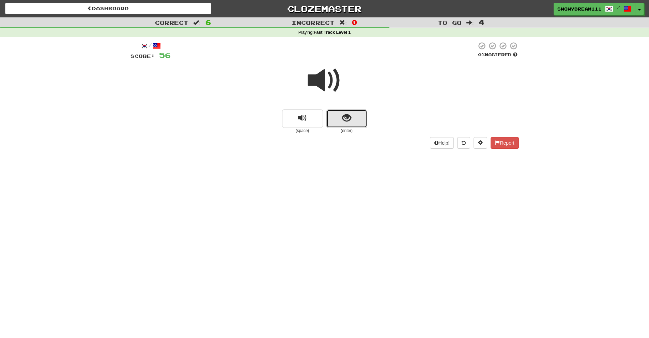
click at [336, 112] on button "show sentence" at bounding box center [346, 118] width 41 height 18
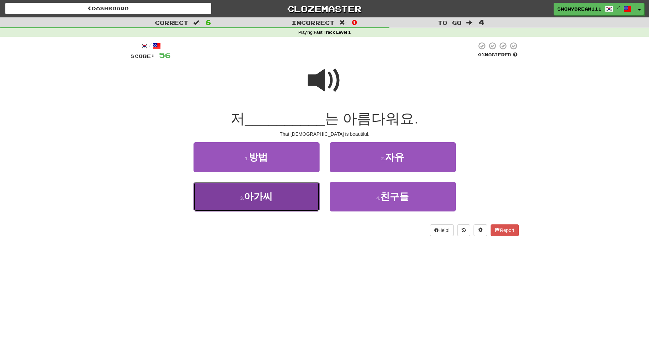
click at [286, 197] on button "3 . 아가씨" at bounding box center [257, 197] width 126 height 30
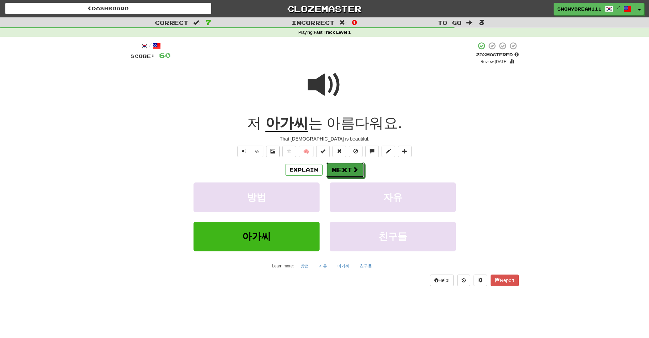
click at [345, 174] on button "Next" at bounding box center [345, 170] width 38 height 16
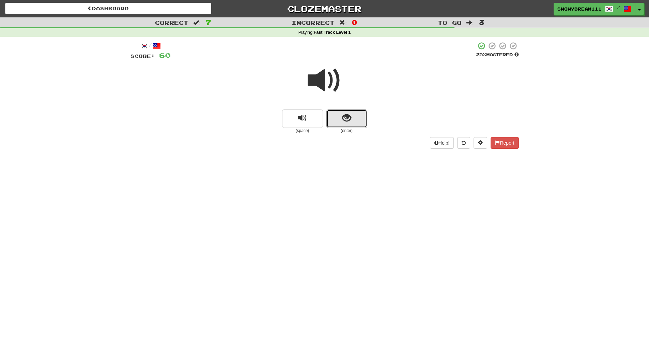
click at [352, 116] on button "show sentence" at bounding box center [346, 118] width 41 height 18
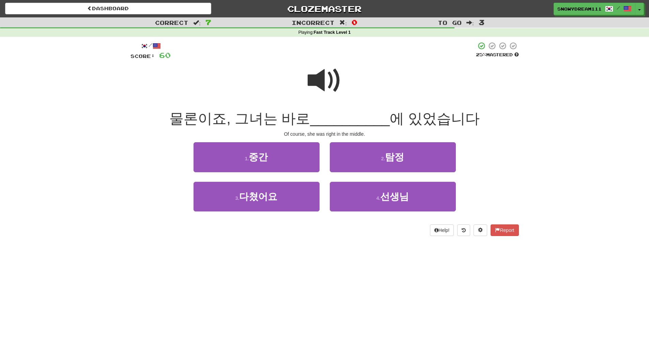
click at [323, 83] on span at bounding box center [325, 80] width 34 height 34
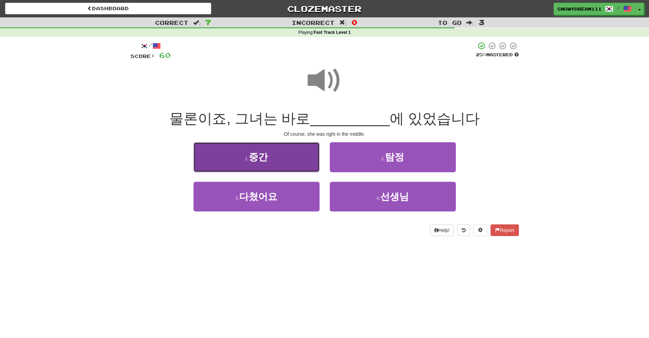
click at [282, 160] on button "1 . 중간" at bounding box center [257, 157] width 126 height 30
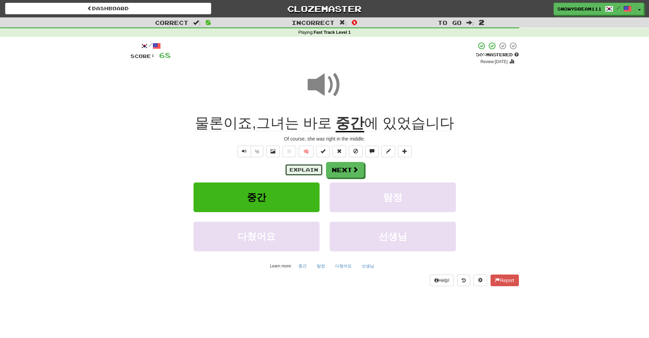
click at [299, 168] on button "Explain" at bounding box center [303, 170] width 37 height 12
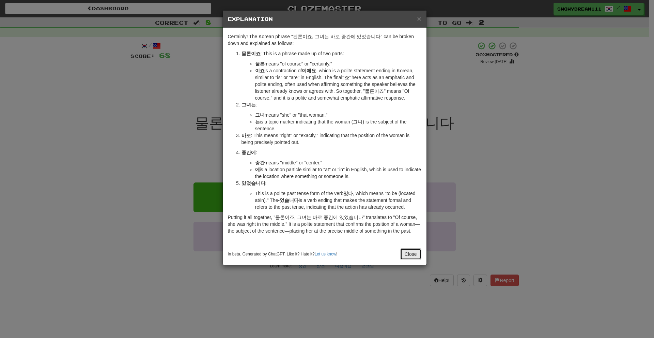
click at [407, 256] on button "Close" at bounding box center [410, 254] width 21 height 12
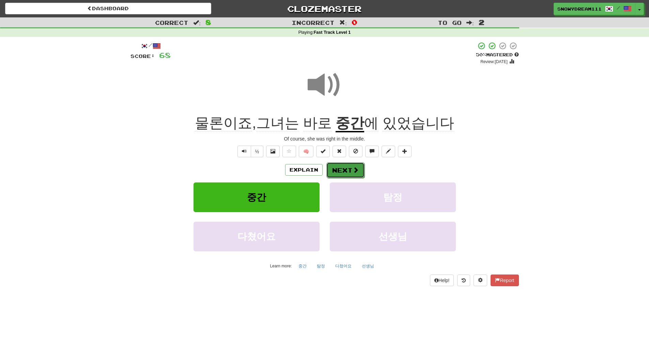
click at [347, 173] on button "Next" at bounding box center [345, 170] width 38 height 16
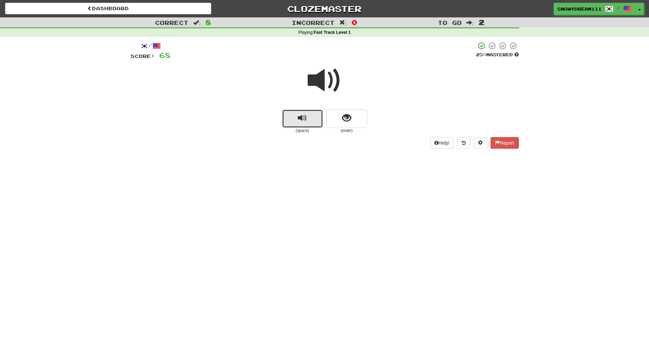
click at [303, 117] on span "replay audio" at bounding box center [302, 117] width 9 height 9
click at [343, 118] on span "show sentence" at bounding box center [346, 117] width 9 height 9
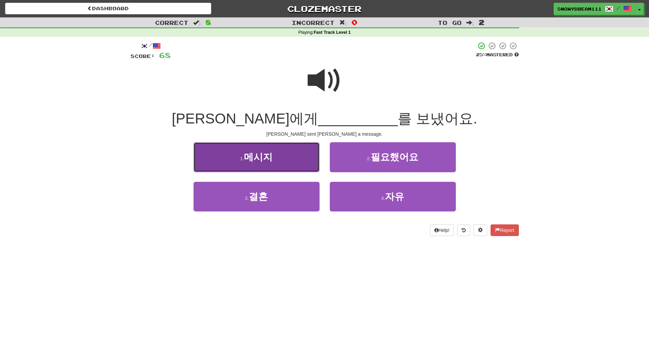
click at [288, 163] on button "1 . 메시지" at bounding box center [257, 157] width 126 height 30
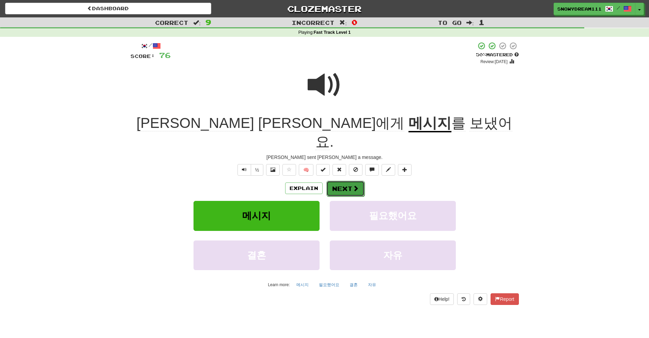
click at [345, 181] on button "Next" at bounding box center [345, 189] width 38 height 16
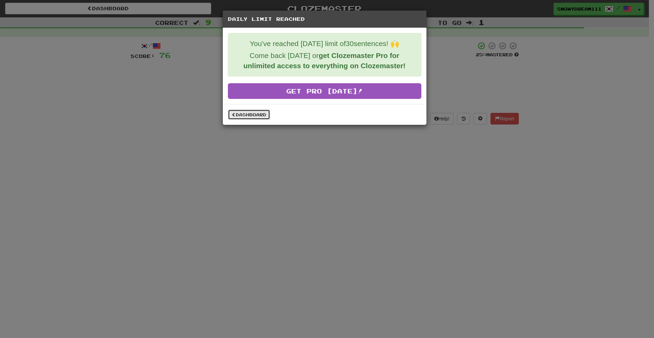
click at [241, 112] on link "Dashboard" at bounding box center [249, 114] width 42 height 10
